Goal: Information Seeking & Learning: Find specific fact

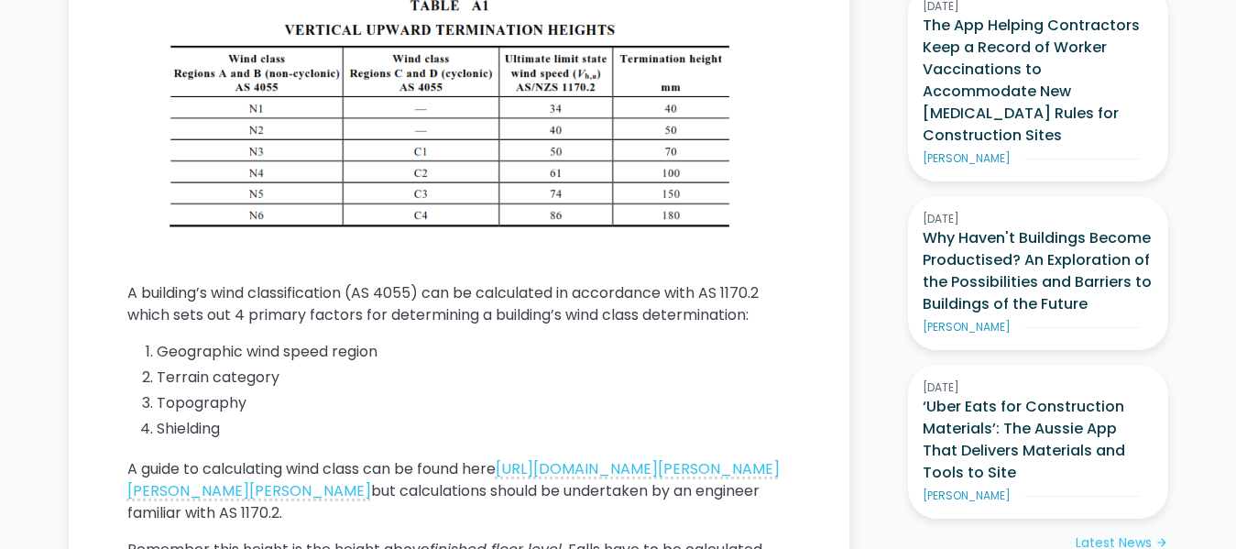
scroll to position [1215, 0]
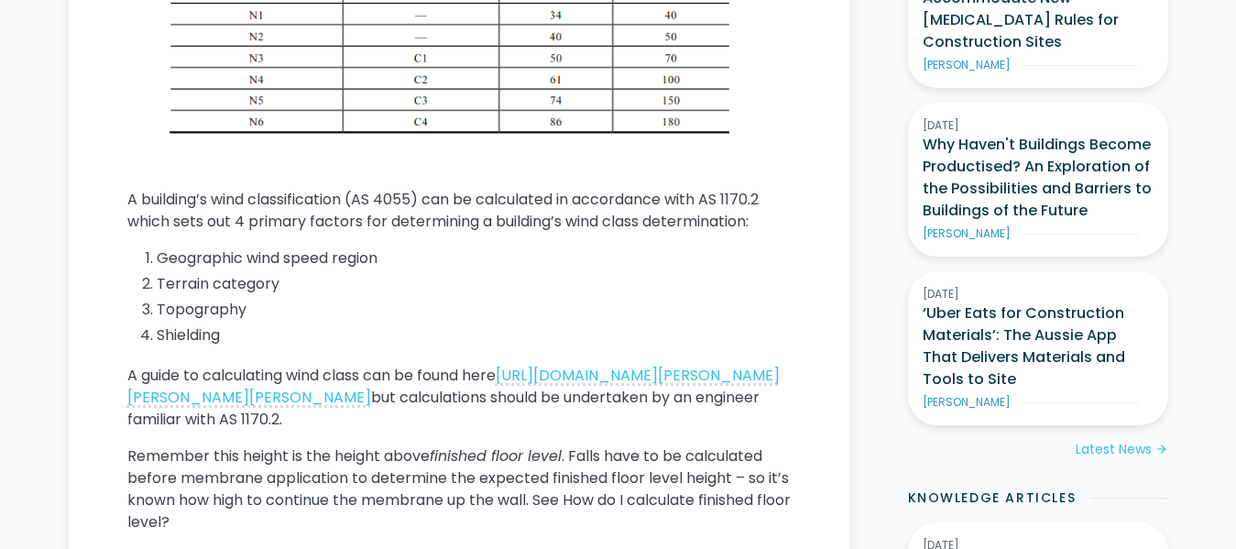
click at [823, 403] on main "Home / Knowledge Articles / This Is Construction / Current What is the Australi…" at bounding box center [459, 499] width 780 height 2379
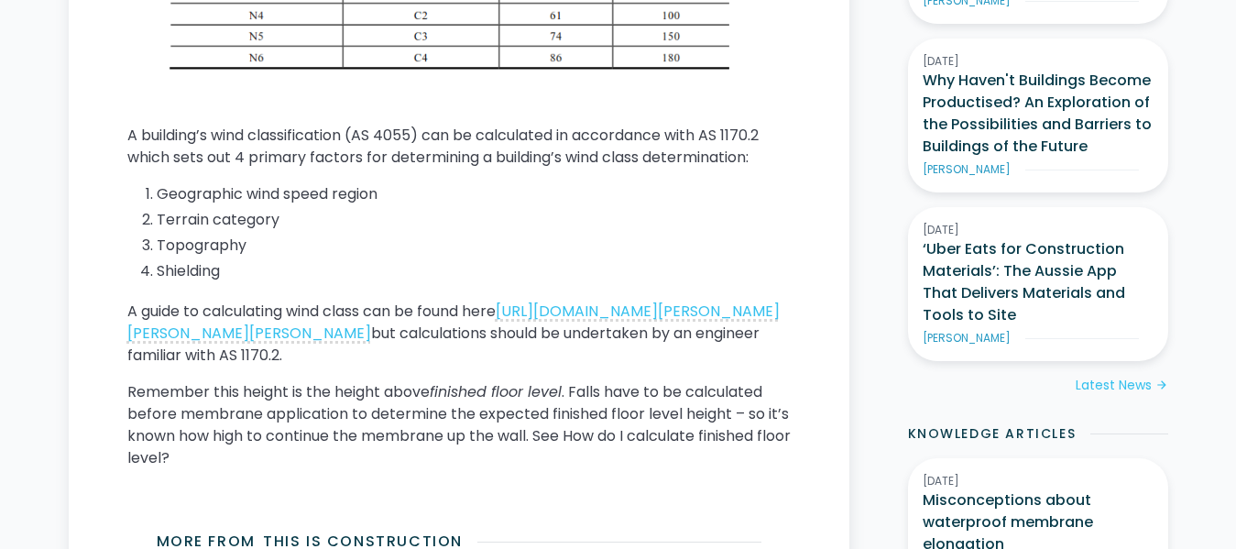
scroll to position [1308, 0]
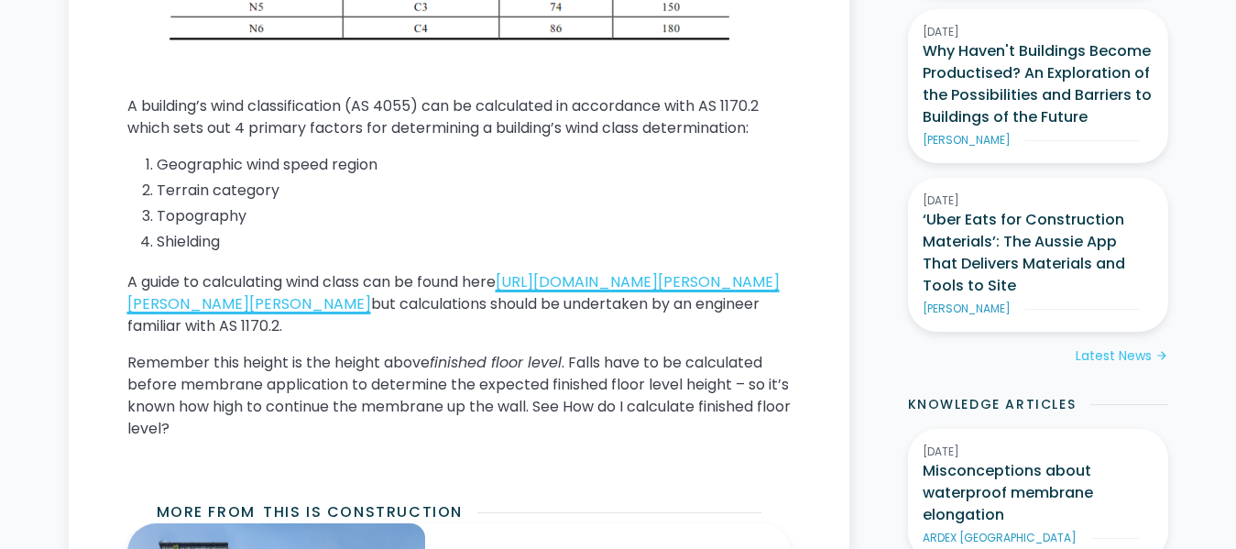
click at [587, 300] on link "[URL][DOMAIN_NAME][PERSON_NAME][PERSON_NAME][PERSON_NAME]" at bounding box center [453, 292] width 652 height 43
click at [562, 292] on link "[URL][DOMAIN_NAME][PERSON_NAME][PERSON_NAME][PERSON_NAME]" at bounding box center [453, 292] width 652 height 43
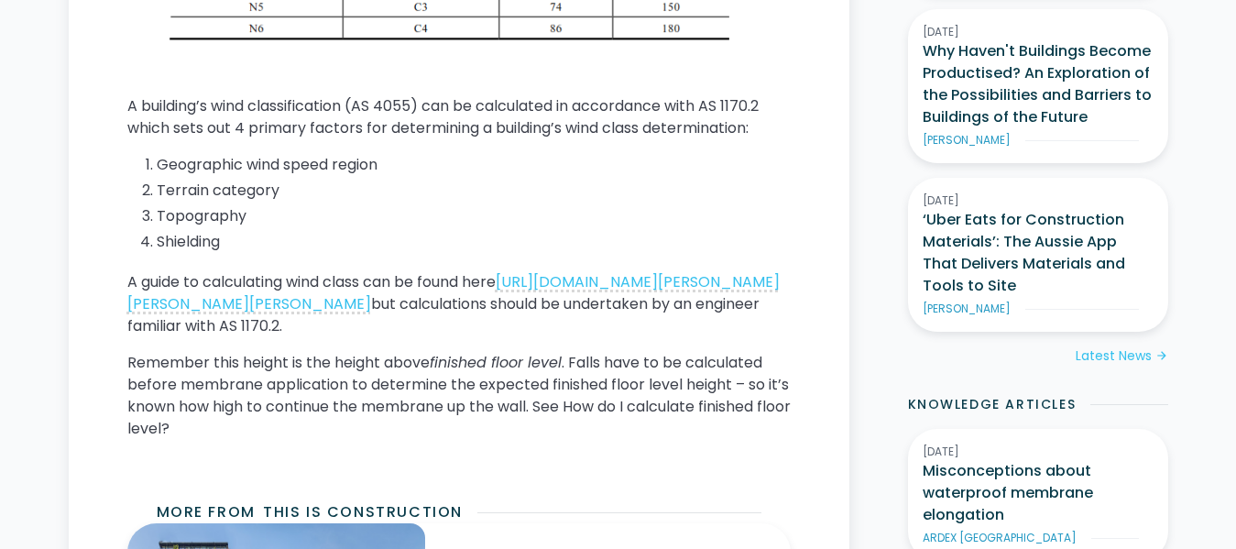
click at [187, 239] on li "Shielding" at bounding box center [474, 242] width 634 height 22
click at [202, 389] on p "Remember this height is the height above finished floor level . Falls have to b…" at bounding box center [458, 396] width 663 height 88
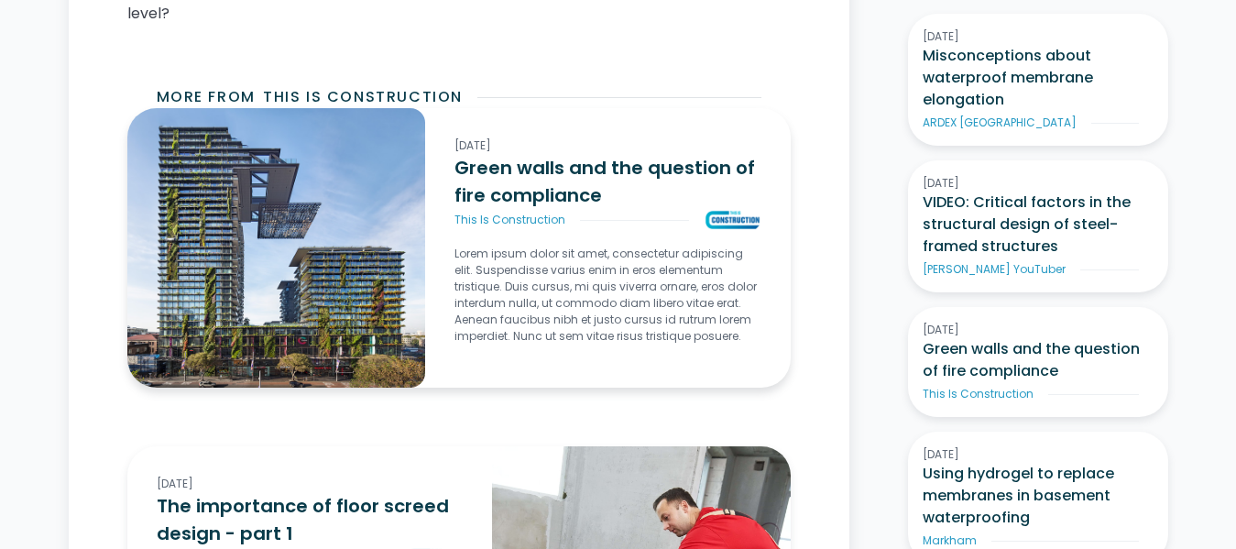
scroll to position [1495, 0]
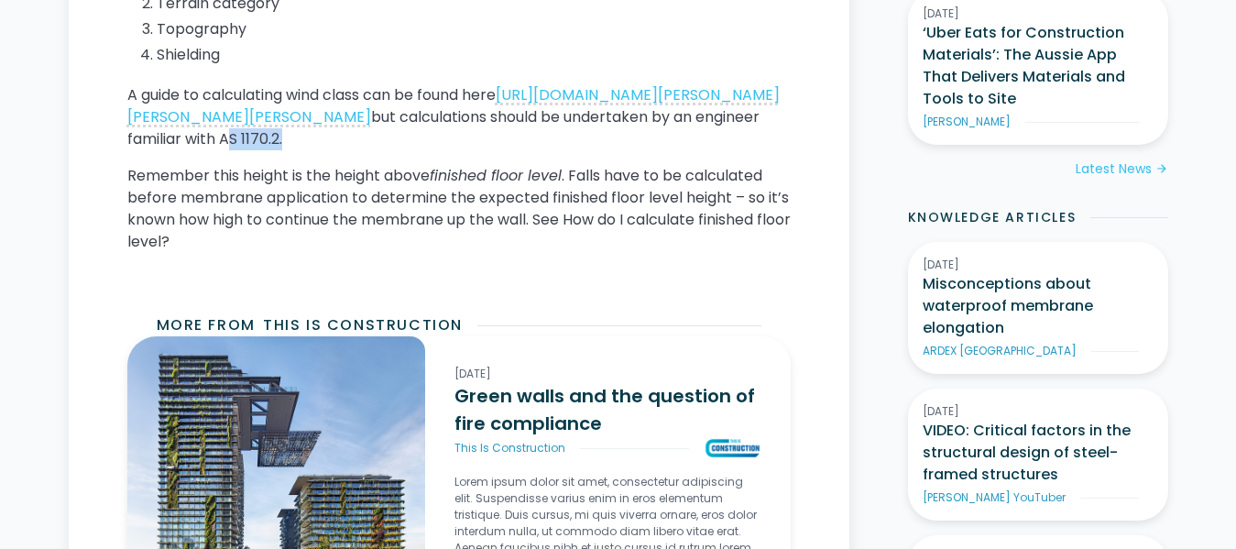
drag, startPoint x: 697, startPoint y: 137, endPoint x: 757, endPoint y: 136, distance: 59.5
click at [757, 136] on p "A guide to calculating wind class can be found here [URL][DOMAIN_NAME][PERSON_N…" at bounding box center [458, 117] width 663 height 66
copy p "AS 1170.2"
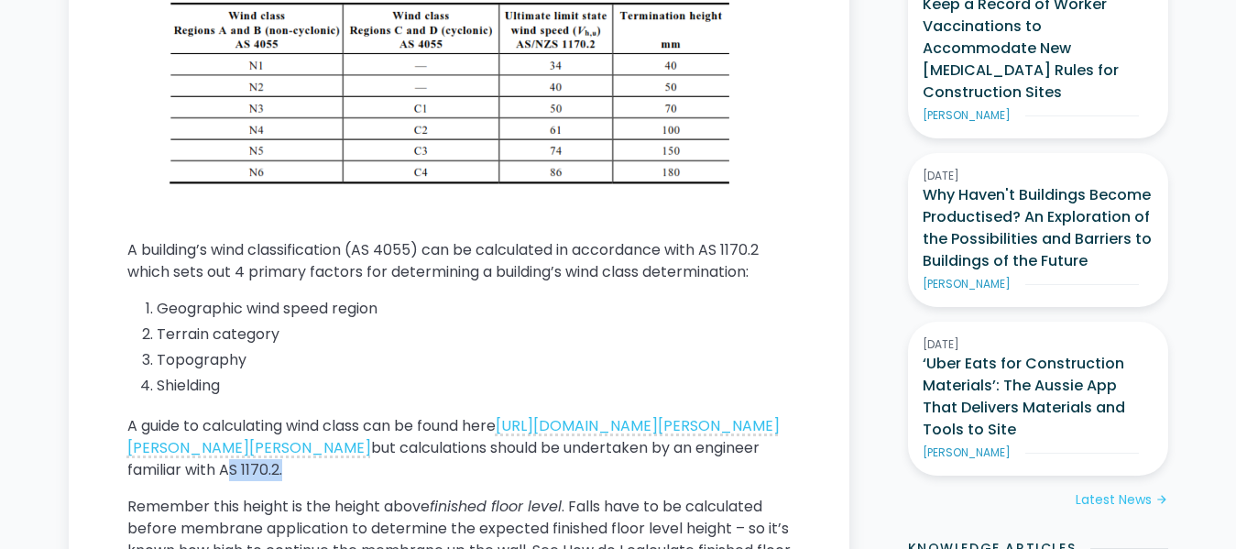
scroll to position [1121, 0]
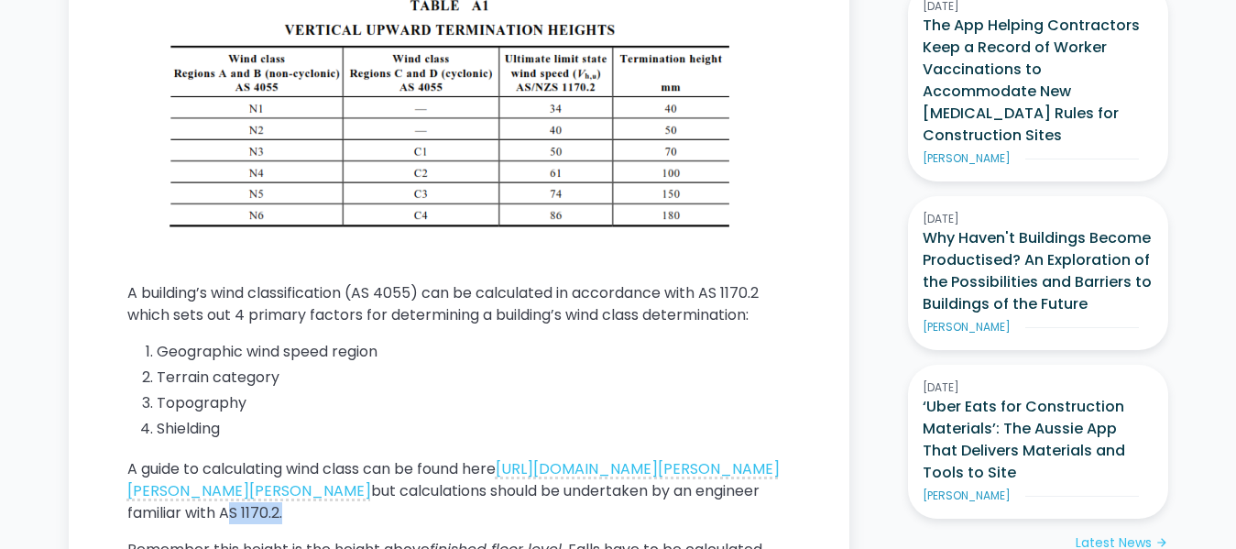
click at [275, 147] on img at bounding box center [458, 123] width 663 height 260
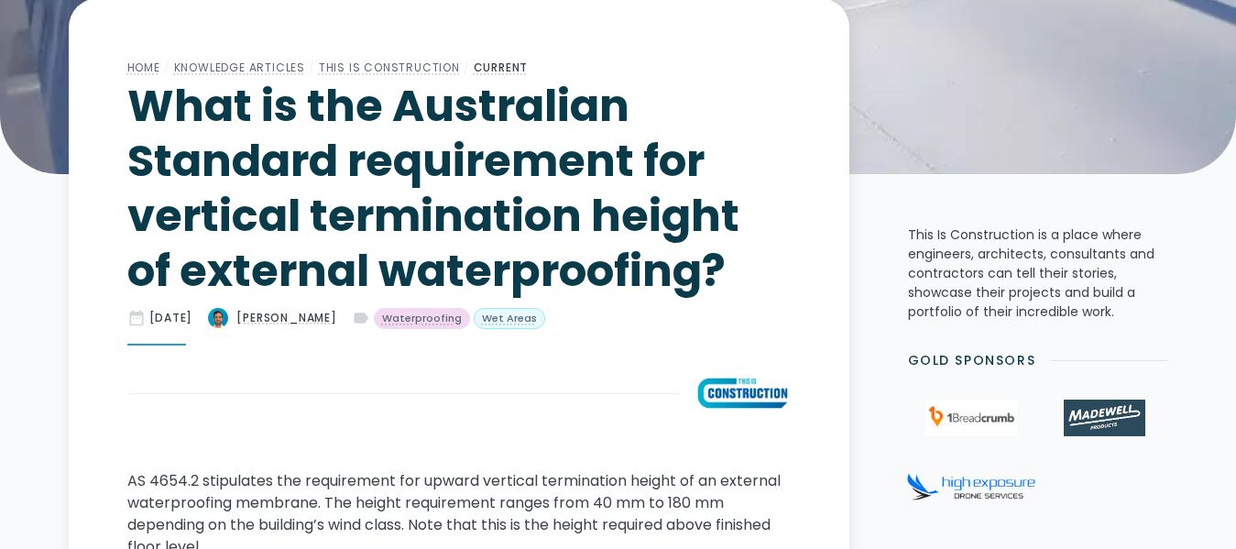
scroll to position [561, 0]
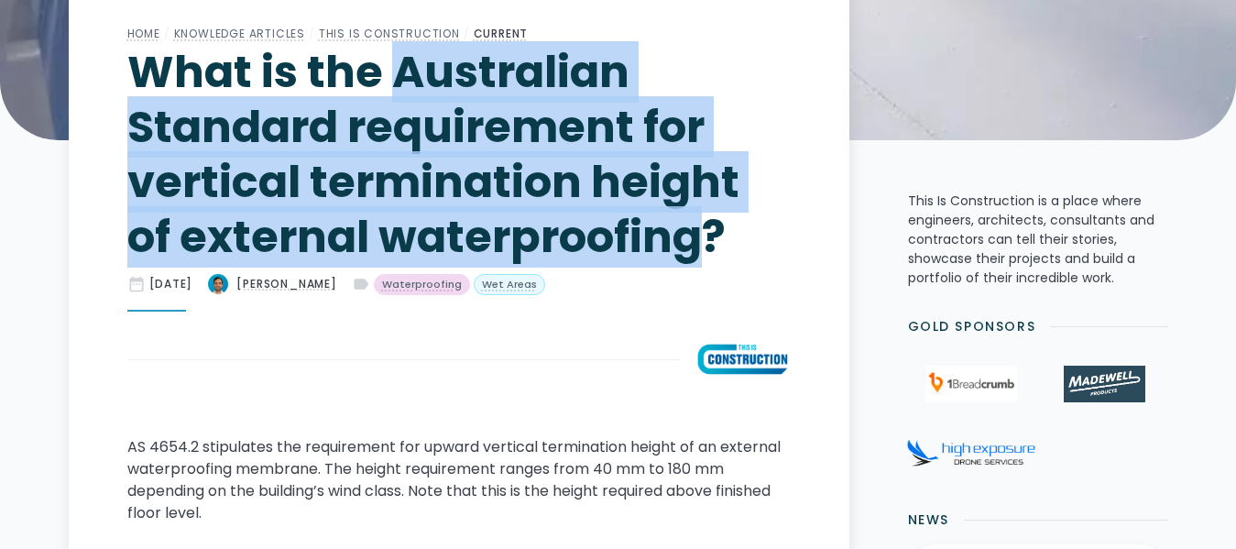
drag, startPoint x: 396, startPoint y: 75, endPoint x: 697, endPoint y: 244, distance: 345.3
click at [697, 244] on h1 "What is the Australian Standard requirement for vertical termination height of …" at bounding box center [458, 155] width 663 height 220
copy h1 "Australian Standard requirement for vertical termination height of external wat…"
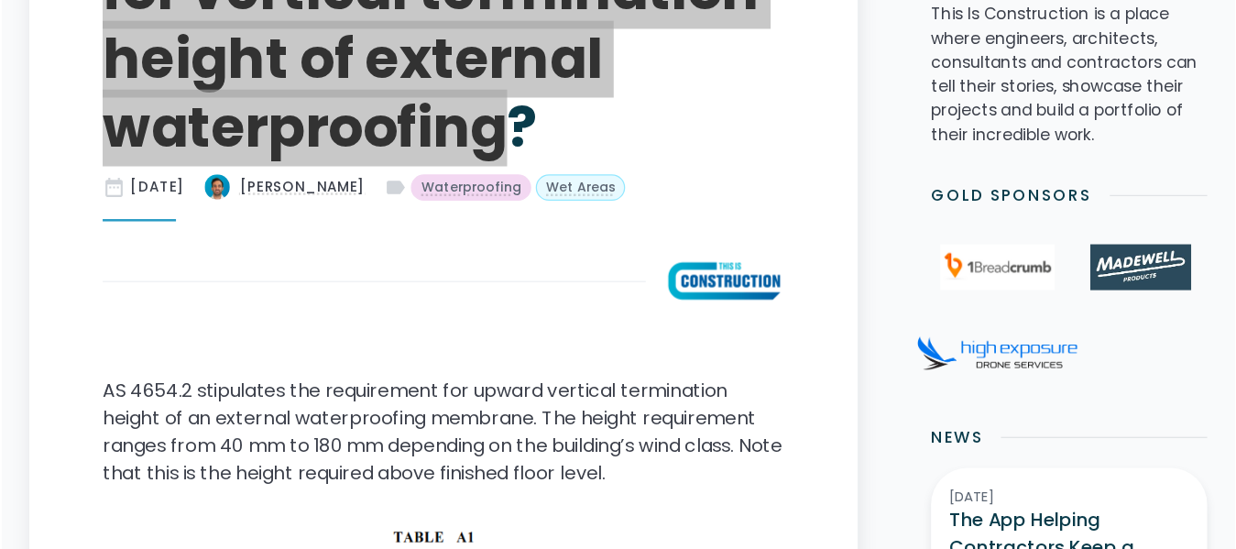
scroll to position [751, 0]
